Goal: Complete application form

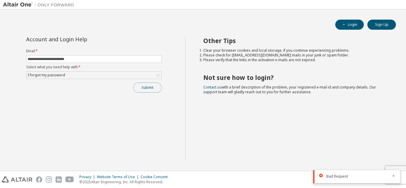
click at [144, 88] on button "Submit" at bounding box center [147, 88] width 29 height 10
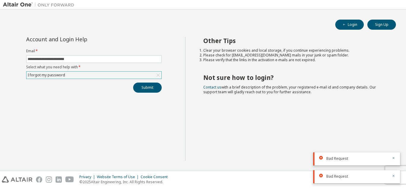
click at [63, 72] on div "I forgot my password" at bounding box center [93, 75] width 135 height 7
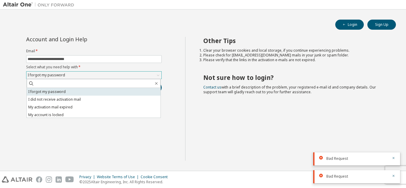
click at [69, 95] on li "I forgot my password" at bounding box center [94, 92] width 134 height 8
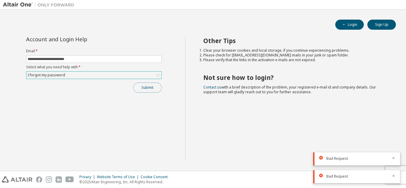
click at [145, 84] on button "Submit" at bounding box center [147, 88] width 29 height 10
click at [126, 74] on div "I forgot my password" at bounding box center [93, 75] width 135 height 7
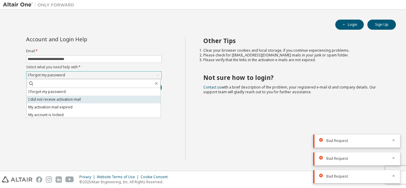
click at [97, 101] on li "I did not receive activation mail" at bounding box center [94, 100] width 134 height 8
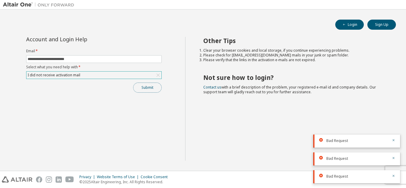
click at [144, 87] on button "Submit" at bounding box center [147, 88] width 29 height 10
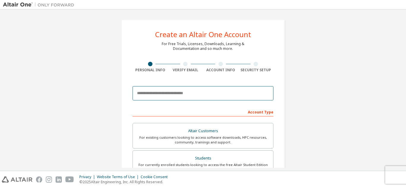
click at [173, 91] on input "email" at bounding box center [203, 93] width 141 height 14
type input "**********"
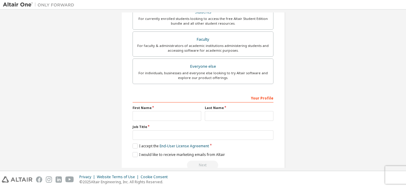
scroll to position [159, 0]
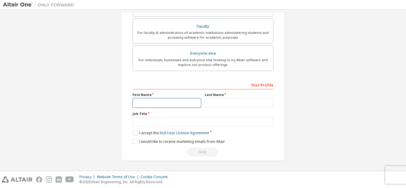
click at [142, 105] on input "text" at bounding box center [167, 103] width 69 height 10
type input "*******"
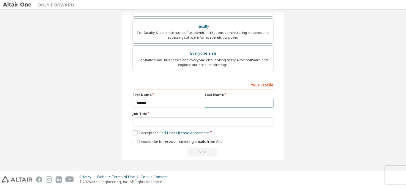
click at [208, 106] on input "text" at bounding box center [239, 103] width 69 height 10
type input "**********"
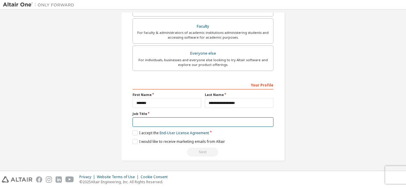
click at [209, 125] on input "text" at bounding box center [203, 123] width 141 height 10
type input "*"
type input "**********"
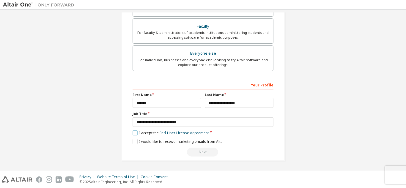
click at [136, 135] on label "I accept the End-User License Agreement" at bounding box center [171, 133] width 76 height 5
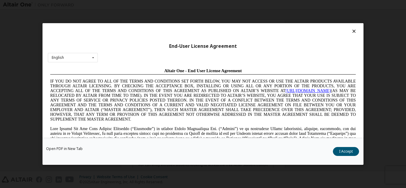
scroll to position [0, 0]
click at [350, 149] on button "I Accept" at bounding box center [346, 151] width 26 height 9
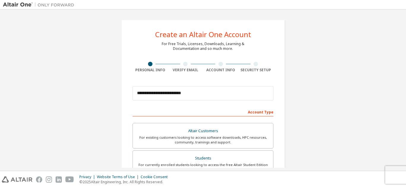
click at [219, 114] on div "Account Type" at bounding box center [203, 112] width 141 height 10
click at [172, 107] on div "Account Type" at bounding box center [203, 112] width 141 height 10
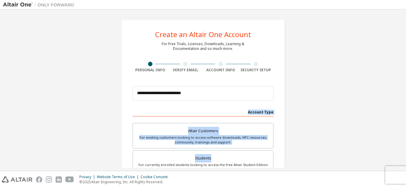
drag, startPoint x: 172, startPoint y: 107, endPoint x: 188, endPoint y: 150, distance: 45.4
click at [188, 161] on div "Students" at bounding box center [203, 158] width 133 height 8
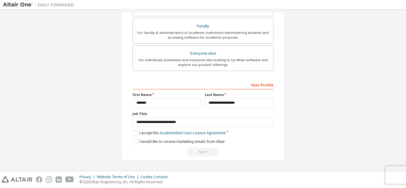
scroll to position [180, 0]
click at [134, 134] on label "I accept the Academic End-User License Agreement" at bounding box center [179, 133] width 93 height 5
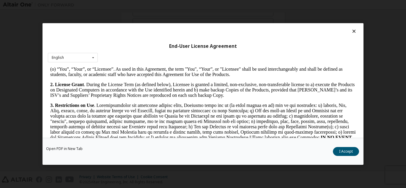
scroll to position [350, 0]
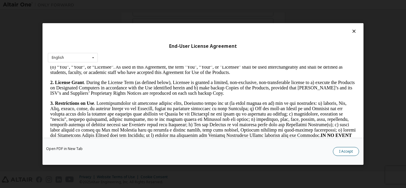
click at [353, 152] on button "I Accept" at bounding box center [346, 151] width 26 height 9
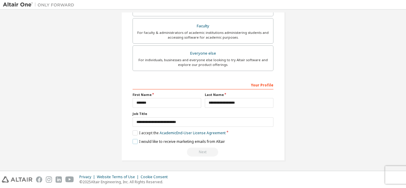
click at [133, 143] on label "I would like to receive marketing emails from Altair" at bounding box center [179, 141] width 93 height 5
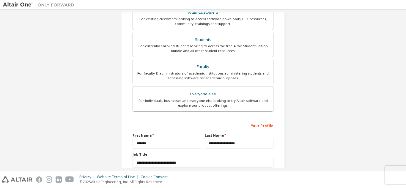
scroll to position [180, 0]
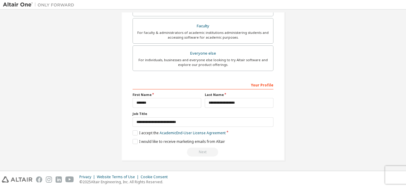
click at [203, 152] on div "Next" at bounding box center [203, 152] width 141 height 9
click at [171, 85] on div "Your Profile" at bounding box center [203, 85] width 141 height 10
click at [159, 85] on div "Your Profile" at bounding box center [203, 85] width 141 height 10
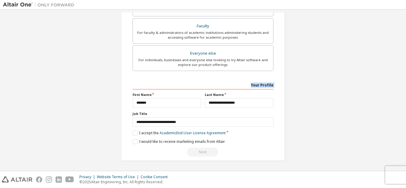
click at [261, 87] on div "Your Profile" at bounding box center [203, 85] width 141 height 10
click at [173, 86] on div "Your Profile" at bounding box center [203, 85] width 141 height 10
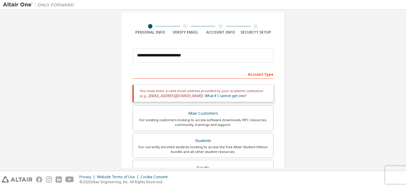
scroll to position [35, 0]
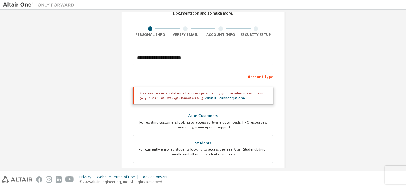
click at [171, 77] on div "Account Type" at bounding box center [203, 77] width 141 height 10
click at [176, 98] on span "[EMAIL_ADDRESS][DOMAIN_NAME]" at bounding box center [176, 98] width 54 height 5
click at [205, 98] on link "What if I cannot get one?" at bounding box center [226, 98] width 42 height 5
